Goal: Task Accomplishment & Management: Use online tool/utility

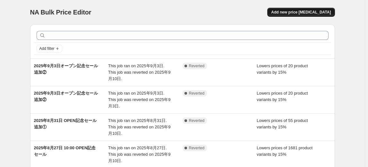
click at [309, 13] on span "Add new price [MEDICAL_DATA]" at bounding box center [301, 12] width 60 height 5
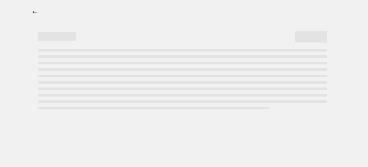
select select "percentage"
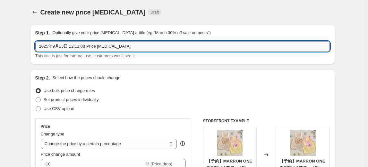
drag, startPoint x: 71, startPoint y: 47, endPoint x: 197, endPoint y: 48, distance: 126.2
click at [197, 48] on input "2025年9月13日 12:11:08 Price [MEDICAL_DATA]" at bounding box center [182, 46] width 295 height 10
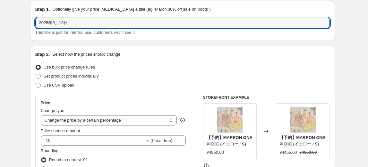
scroll to position [58, 0]
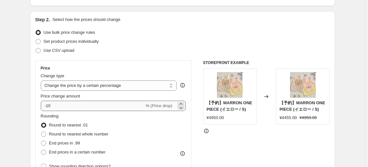
type input "2025年9月13日"
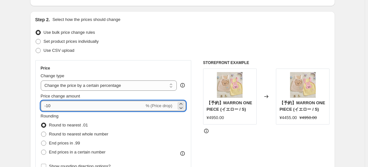
drag, startPoint x: 57, startPoint y: 107, endPoint x: 46, endPoint y: 106, distance: 11.3
click at [46, 106] on input "-10" at bounding box center [93, 105] width 104 height 10
click at [49, 107] on input "-10" at bounding box center [93, 105] width 104 height 10
type input "-1"
type input "-5"
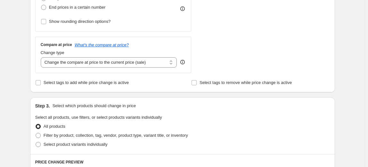
scroll to position [204, 0]
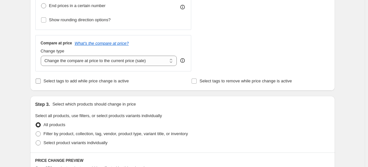
click at [47, 82] on span "Select tags to add while price change is active" at bounding box center [86, 80] width 85 height 5
click at [41, 82] on input "Select tags to add while price change is active" at bounding box center [38, 80] width 5 height 5
checkbox input "true"
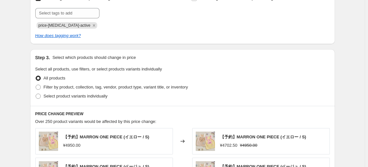
scroll to position [292, 0]
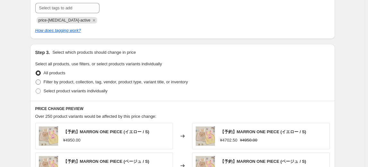
click at [89, 81] on span "Filter by product, collection, tag, vendor, product type, variant title, or inv…" at bounding box center [116, 81] width 144 height 5
click at [36, 80] on input "Filter by product, collection, tag, vendor, product type, variant title, or inv…" at bounding box center [36, 79] width 0 height 0
radio input "true"
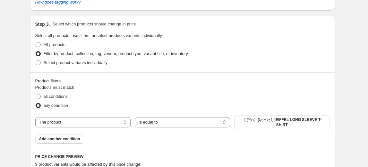
scroll to position [321, 0]
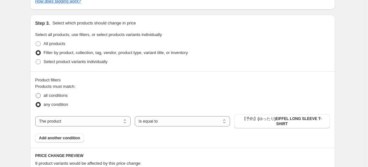
click at [51, 96] on span "all conditions" at bounding box center [56, 95] width 24 height 5
click at [36, 93] on input "all conditions" at bounding box center [36, 93] width 0 height 0
radio input "true"
click at [91, 120] on select "The product The product's collection The product's tag The product's vendor The…" at bounding box center [82, 121] width 95 height 10
drag, startPoint x: 160, startPoint y: 83, endPoint x: 119, endPoint y: 93, distance: 42.1
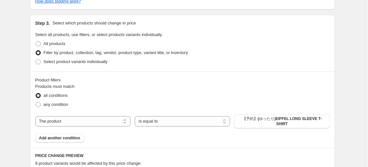
click at [160, 83] on fieldset "Products must match: all conditions any condition" at bounding box center [182, 96] width 295 height 26
click at [57, 104] on span "any condition" at bounding box center [56, 104] width 25 height 5
click at [36, 102] on input "any condition" at bounding box center [36, 102] width 0 height 0
radio input "true"
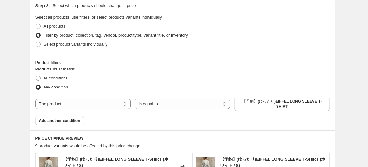
scroll to position [350, 0]
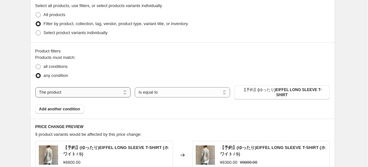
click at [84, 88] on select "The product The product's collection The product's tag The product's vendor The…" at bounding box center [82, 92] width 95 height 10
select select "collection"
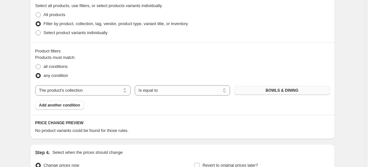
click at [292, 90] on span "BOWLS & DINING" at bounding box center [282, 90] width 33 height 5
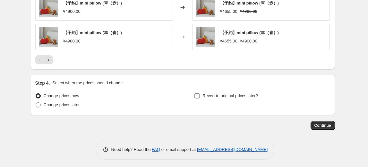
scroll to position [582, 0]
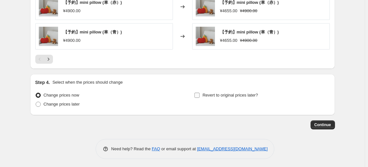
click at [231, 93] on span "Revert to original prices later?" at bounding box center [231, 94] width 56 height 5
click at [200, 93] on input "Revert to original prices later?" at bounding box center [197, 94] width 5 height 5
checkbox input "true"
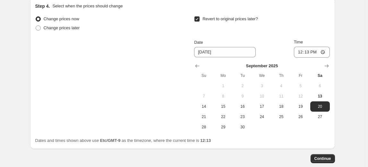
scroll to position [669, 0]
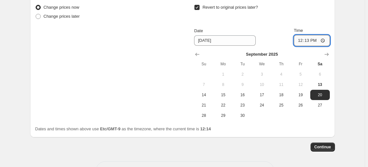
click at [313, 39] on input "12:13" at bounding box center [312, 40] width 36 height 11
click at [310, 39] on input "12:13" at bounding box center [312, 40] width 36 height 11
type input "23:59"
click at [328, 145] on span "Continue" at bounding box center [323, 146] width 17 height 5
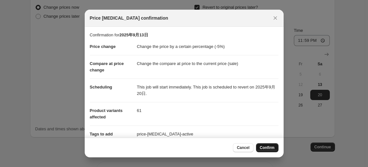
click at [266, 147] on span "Confirm" at bounding box center [267, 147] width 15 height 5
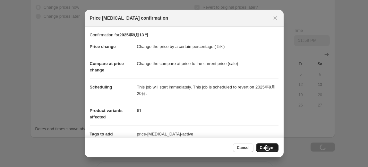
type input "2025年9月13日"
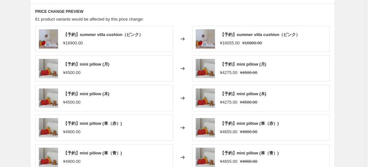
scroll to position [406, 0]
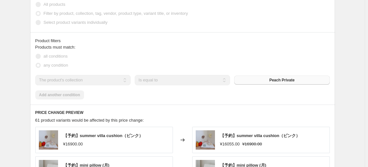
select select "percentage"
select select "collection"
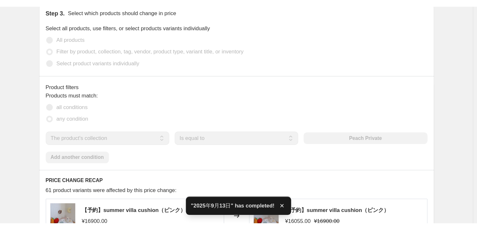
scroll to position [0, 0]
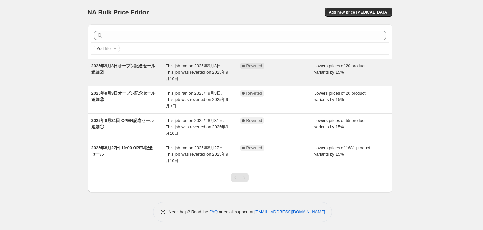
click at [121, 76] on div "2025年9月3日オープン記念セール追加②" at bounding box center [129, 72] width 74 height 19
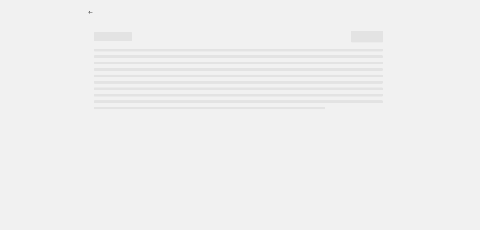
select select "percentage"
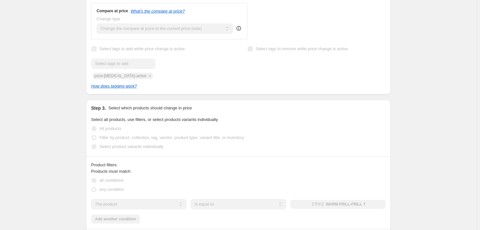
scroll to position [292, 0]
